Goal: Information Seeking & Learning: Learn about a topic

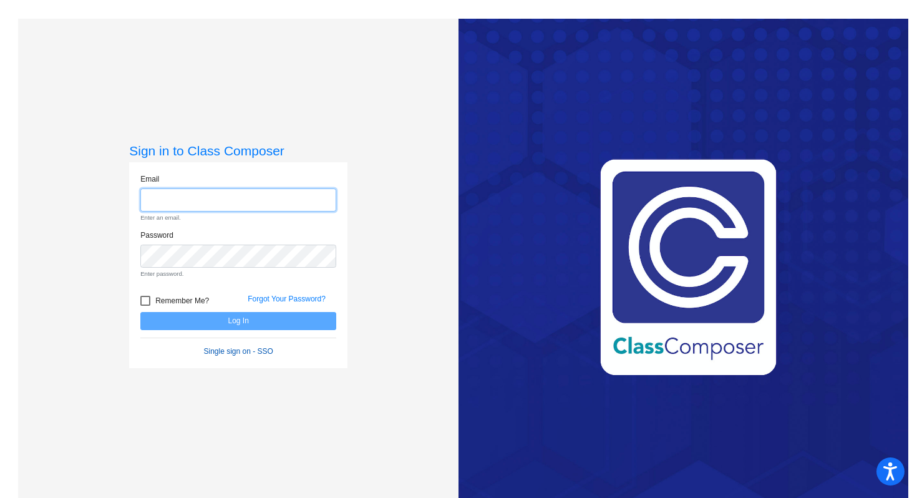
type input "[EMAIL_ADDRESS][DOMAIN_NAME]"
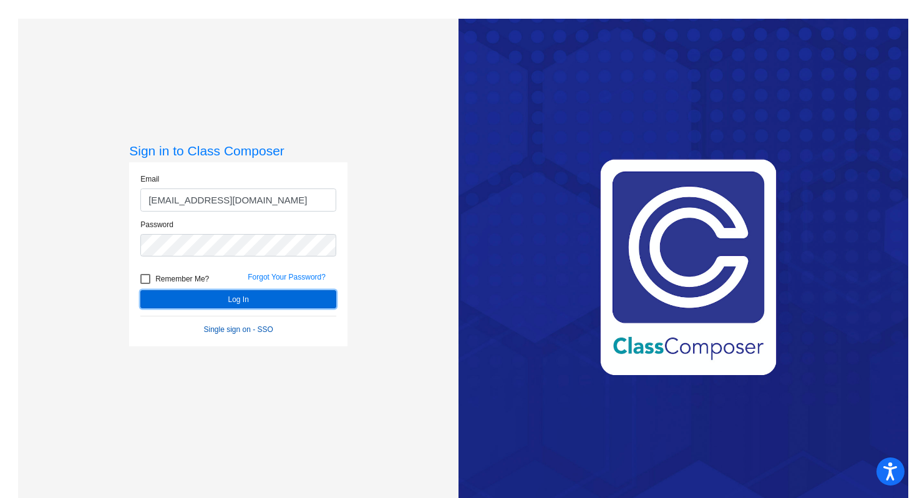
click at [271, 325] on form "Email [EMAIL_ADDRESS][DOMAIN_NAME] Password Remember Me? Forgot Your Password? …" at bounding box center [238, 254] width 196 height 162
click at [275, 294] on button "Log In" at bounding box center [238, 299] width 196 height 18
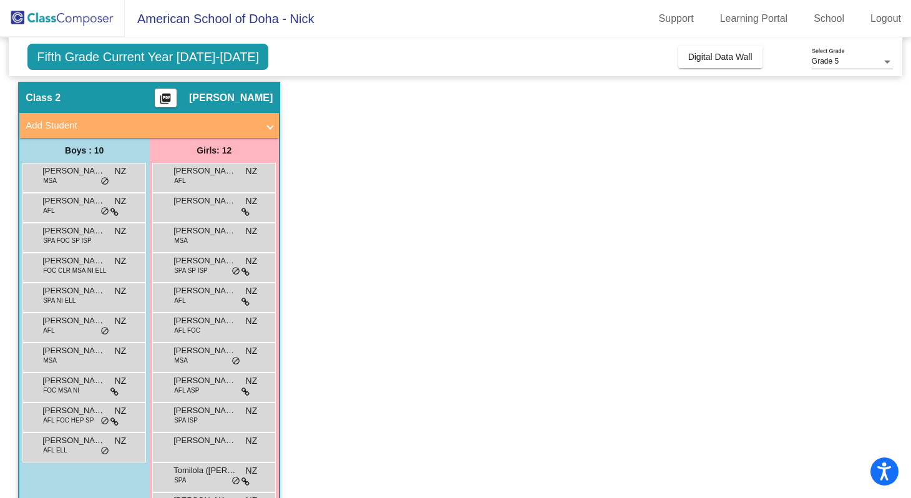
scroll to position [81, 0]
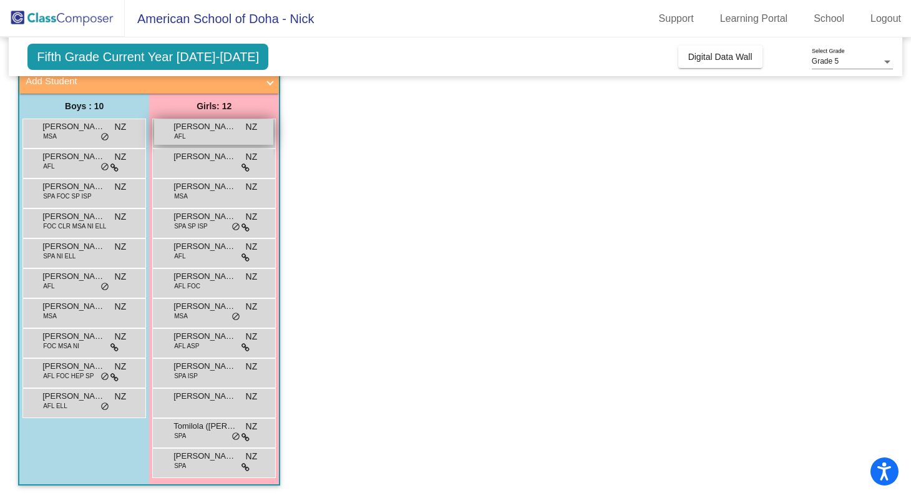
click at [199, 137] on div "[PERSON_NAME] AFL NZ lock do_not_disturb_alt" at bounding box center [213, 132] width 119 height 26
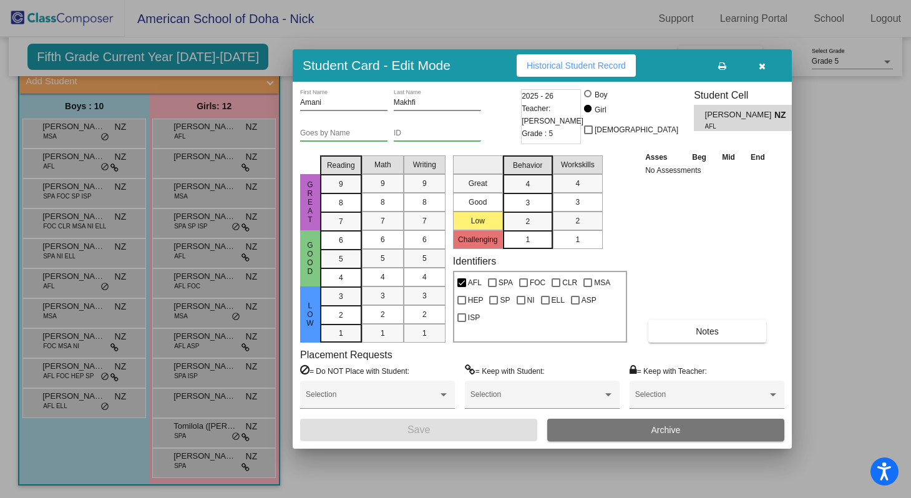
click at [606, 64] on span "Historical Student Record" at bounding box center [576, 66] width 99 height 10
click at [762, 64] on icon "button" at bounding box center [762, 66] width 7 height 9
